Goal: Find specific page/section: Find specific page/section

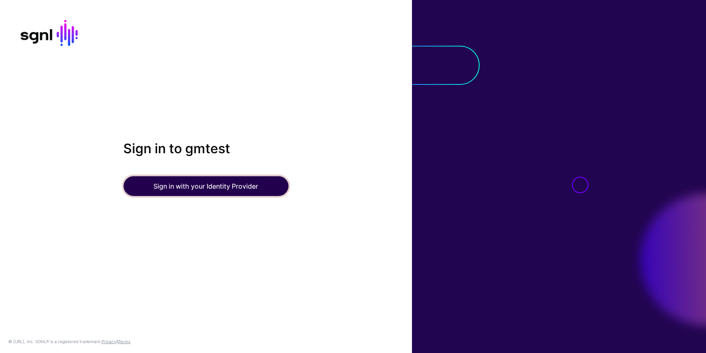
click at [188, 185] on button "Sign in with your Identity Provider" at bounding box center [205, 187] width 165 height 20
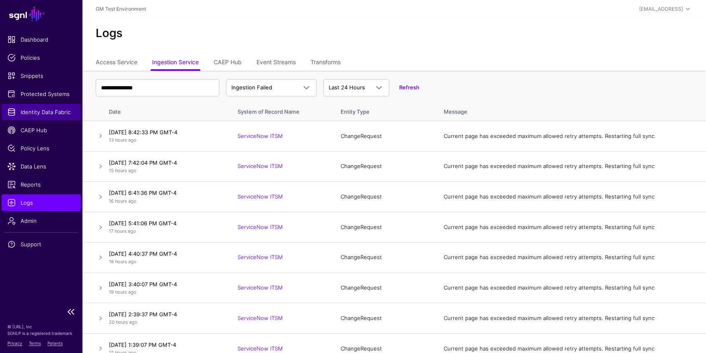
click at [42, 108] on link "Identity Data Fabric" at bounding box center [41, 112] width 79 height 16
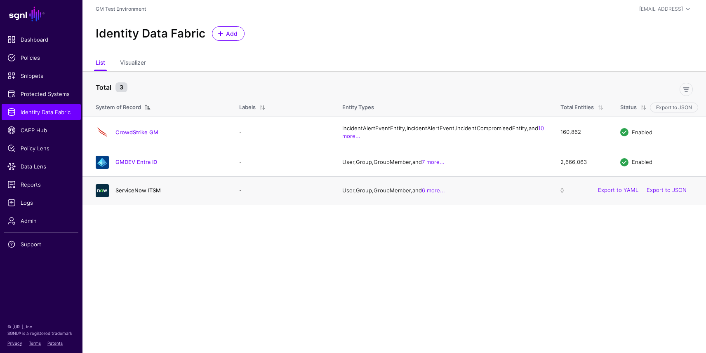
click at [136, 194] on link "ServiceNow ITSM" at bounding box center [137, 190] width 45 height 7
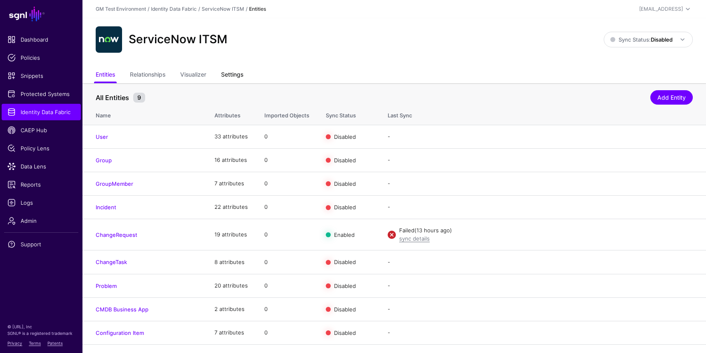
click at [225, 78] on link "Settings" at bounding box center [232, 76] width 22 height 16
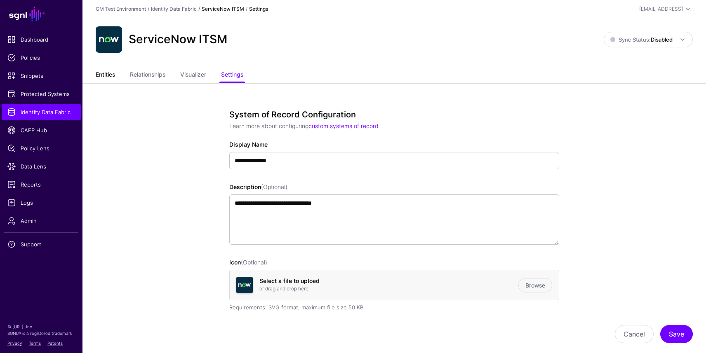
click at [106, 75] on link "Entities" at bounding box center [105, 76] width 19 height 16
